Goal: Task Accomplishment & Management: Complete application form

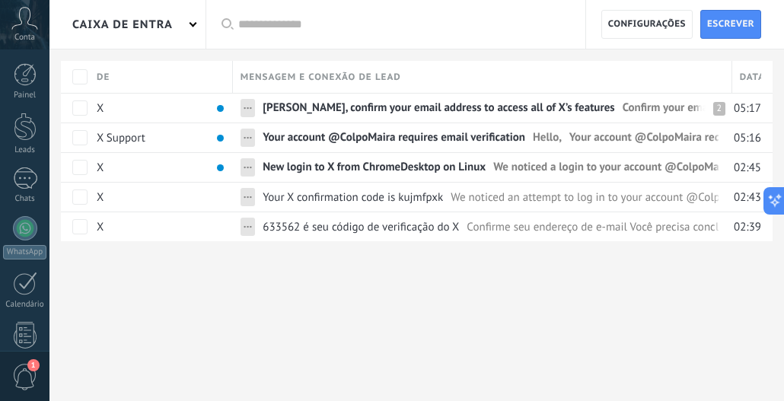
click at [477, 103] on span "[PERSON_NAME], confirm your email address to access all of X’s features" at bounding box center [437, 111] width 351 height 22
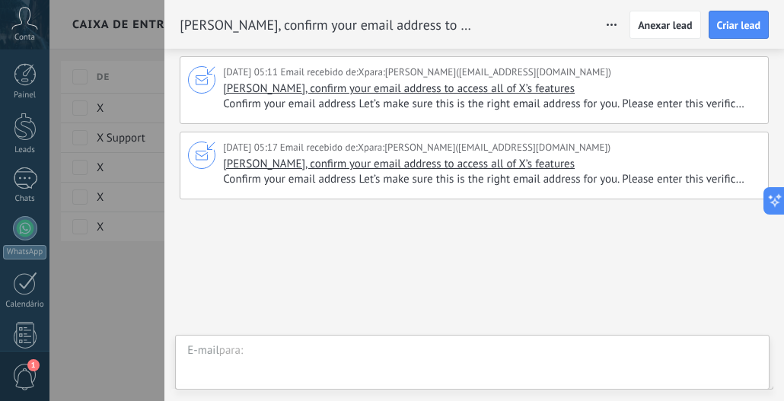
scroll to position [41, 0]
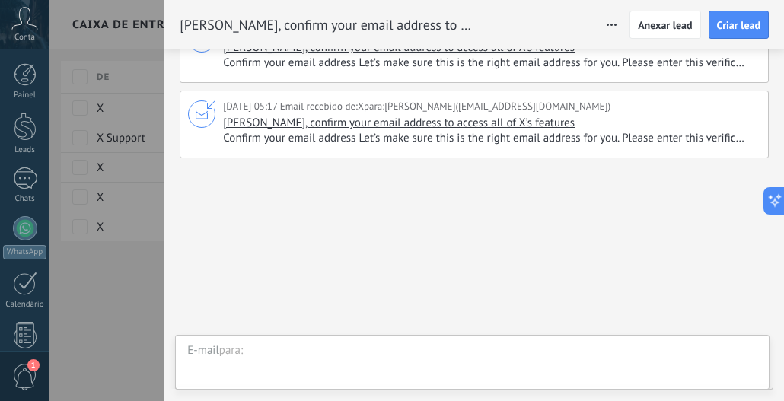
click at [542, 130] on div "[PERSON_NAME], confirm your email address to access all of X’s features Confirm…" at bounding box center [489, 131] width 533 height 30
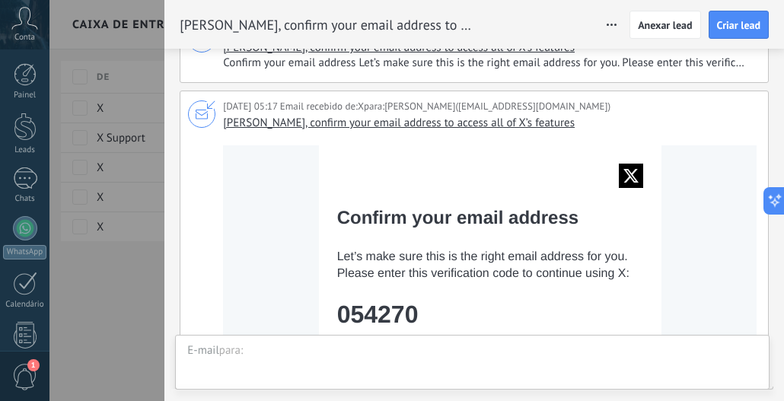
drag, startPoint x: 411, startPoint y: 311, endPoint x: 340, endPoint y: 316, distance: 70.9
click at [340, 316] on td "054270" at bounding box center [490, 313] width 306 height 27
copy td "054270"
click at [103, 297] on div at bounding box center [392, 200] width 784 height 401
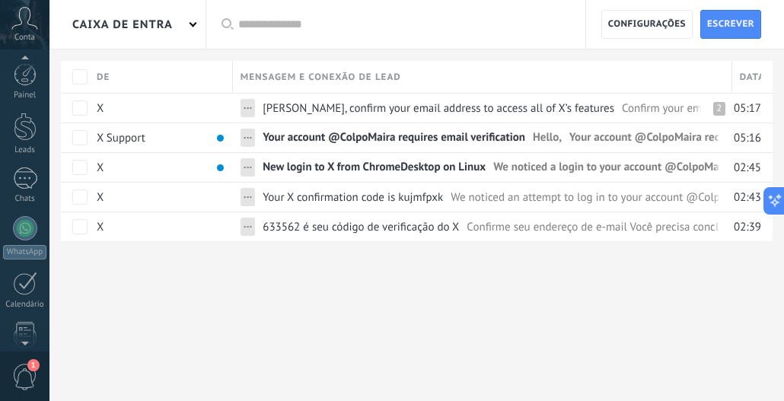
scroll to position [202, 0]
